Goal: Task Accomplishment & Management: Use online tool/utility

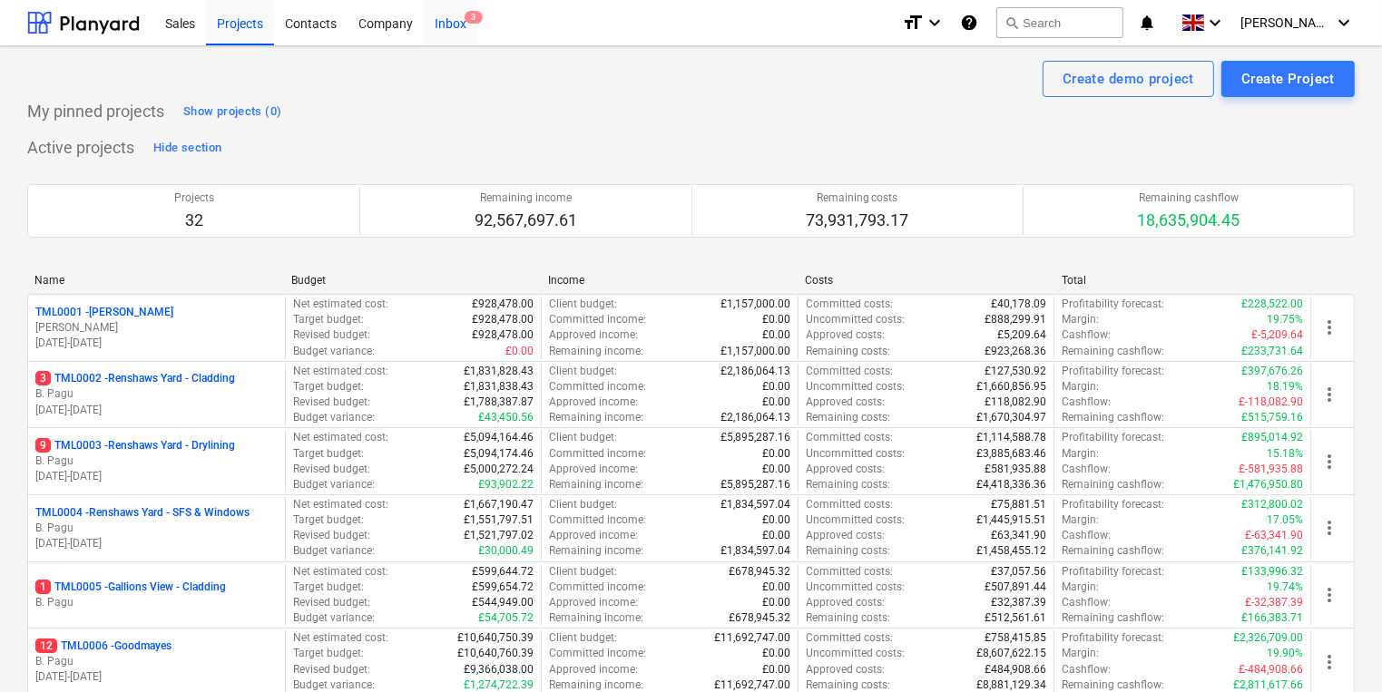
click at [453, 30] on div "Inbox 3" at bounding box center [451, 22] width 54 height 46
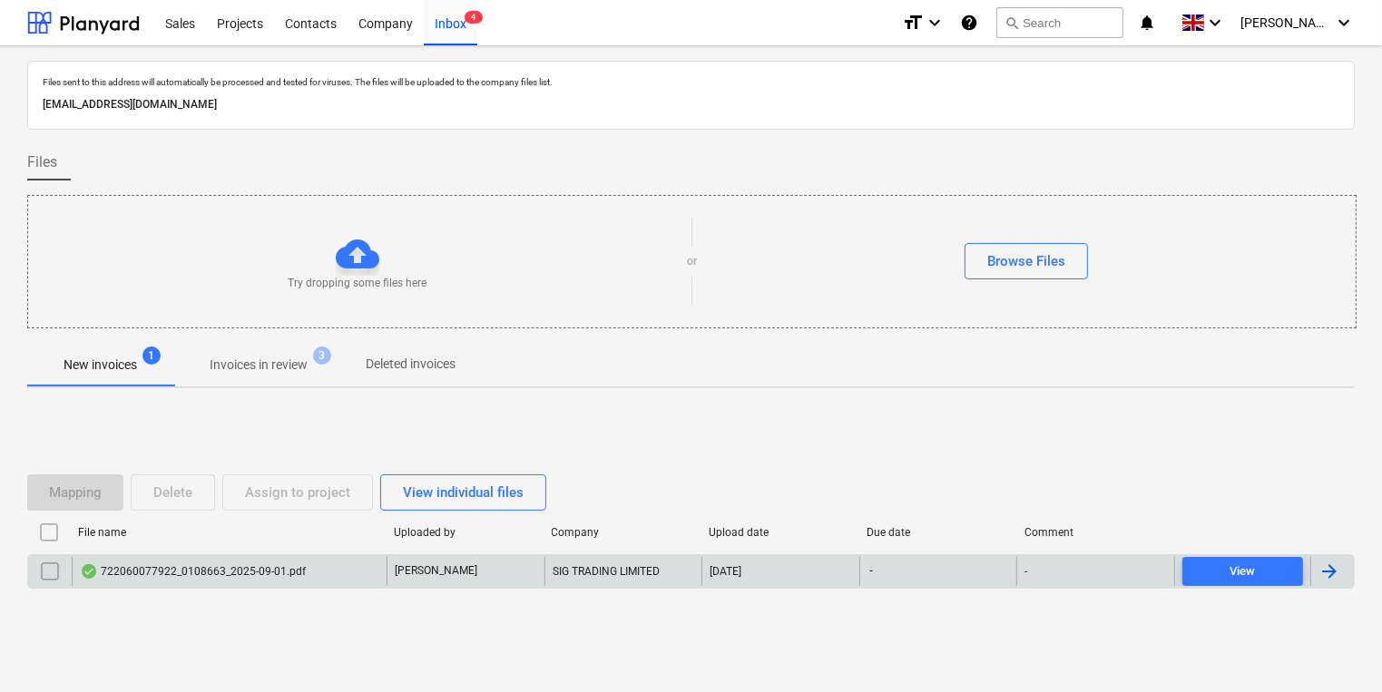
click at [337, 568] on div "722060077922_0108663_2025-09-01.pdf" at bounding box center [229, 571] width 315 height 29
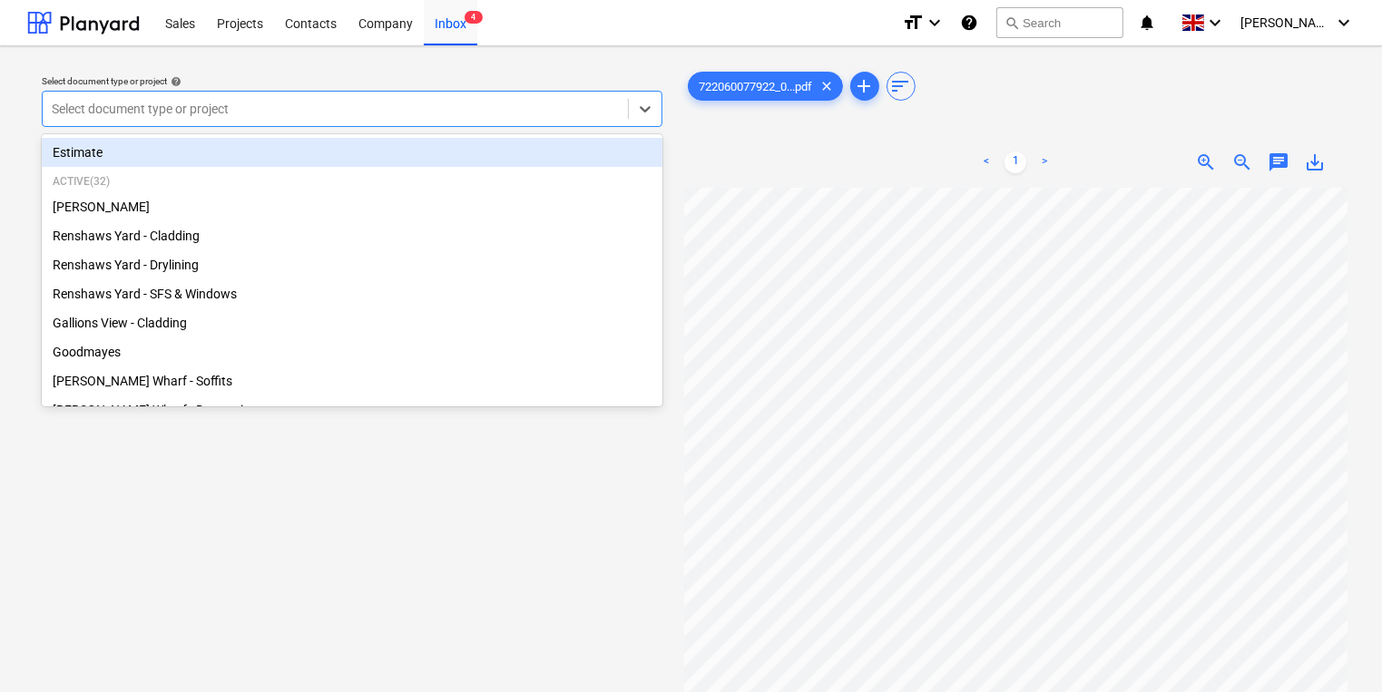
click at [258, 115] on div at bounding box center [335, 109] width 567 height 18
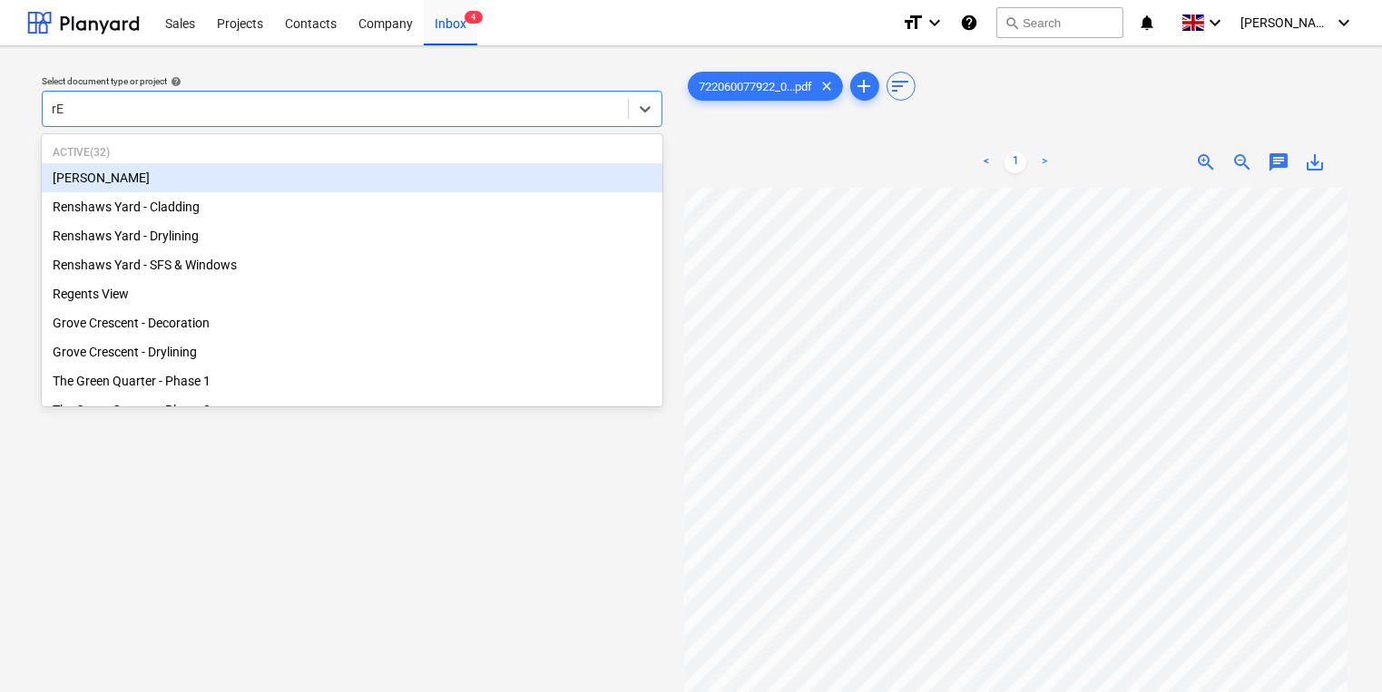
type input "rEN"
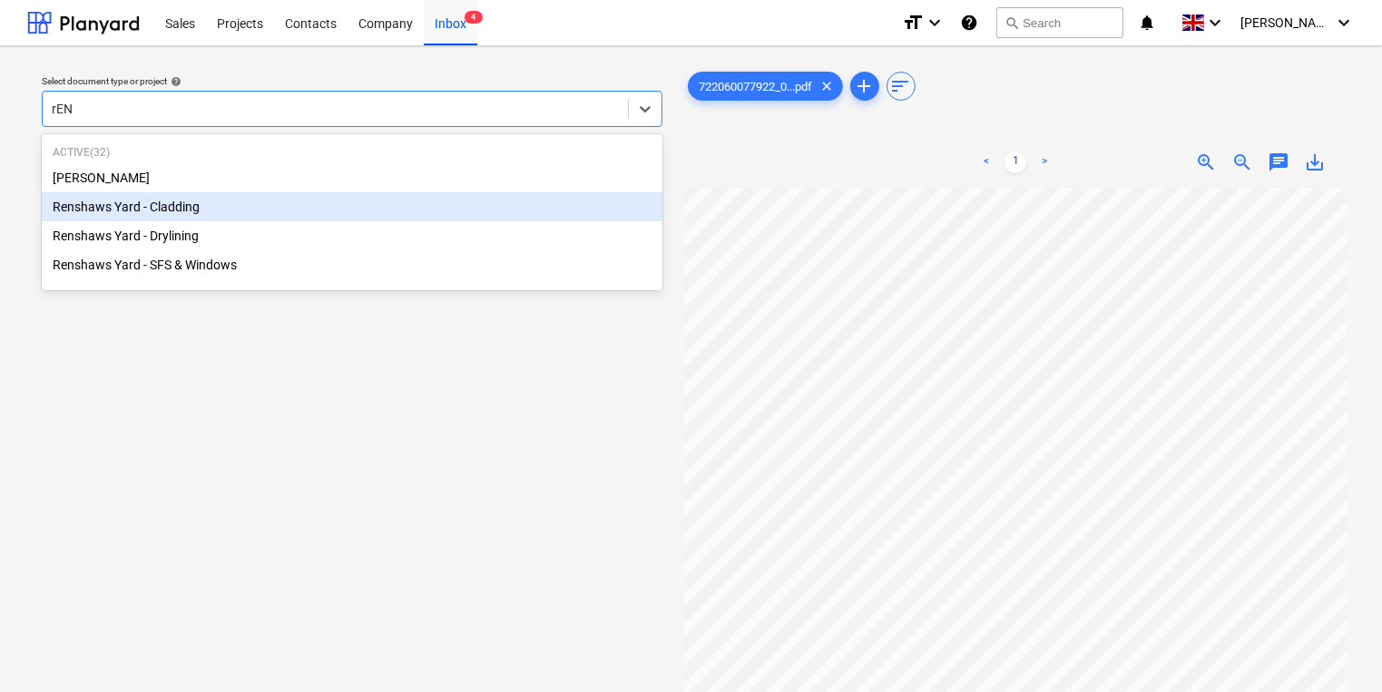
click at [243, 213] on div "Renshaws Yard - Cladding" at bounding box center [352, 206] width 621 height 29
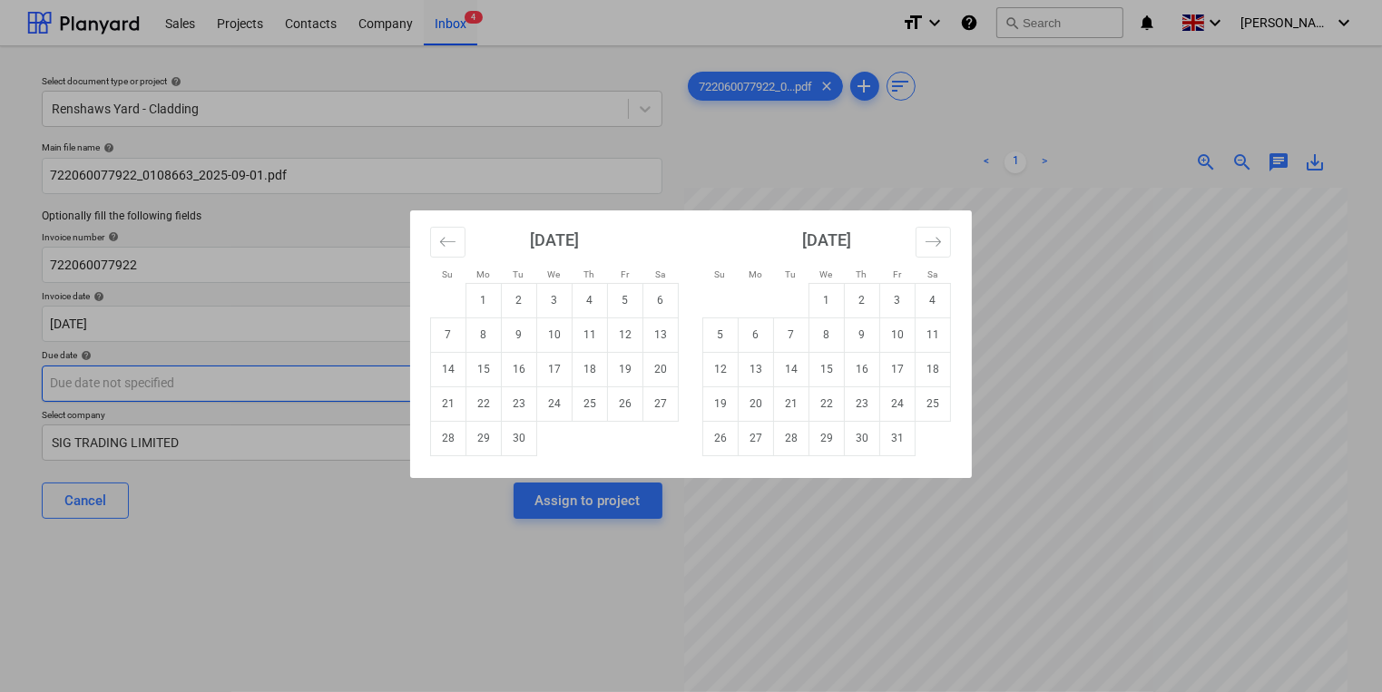
click at [200, 399] on body "Sales Projects Contacts Company Inbox 4 format_size keyboard_arrow_down help se…" at bounding box center [691, 346] width 1382 height 692
click at [906, 436] on td "31" at bounding box center [897, 438] width 35 height 34
type input "[DATE]"
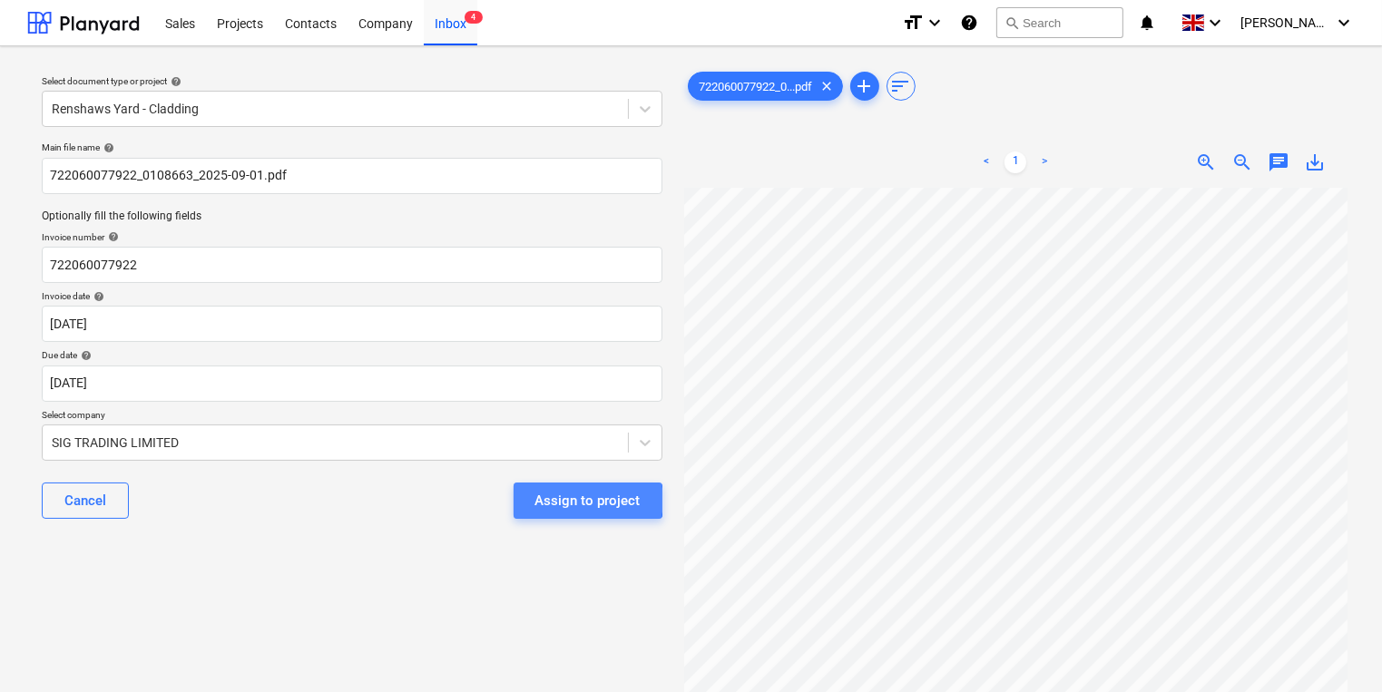
click at [584, 501] on div "Assign to project" at bounding box center [587, 501] width 105 height 24
